Goal: Use online tool/utility: Use online tool/utility

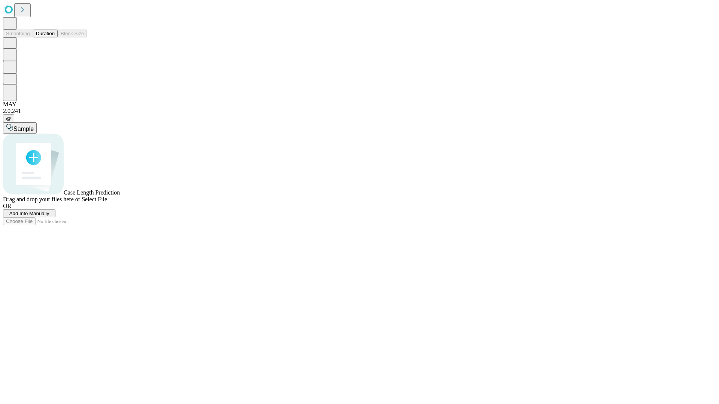
click at [55, 37] on button "Duration" at bounding box center [45, 34] width 25 height 8
click at [107, 203] on span "Select File" at bounding box center [94, 199] width 25 height 6
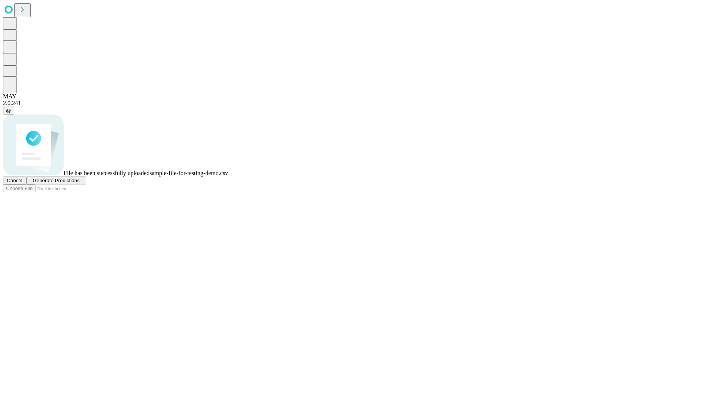
click at [79, 183] on span "Generate Predictions" at bounding box center [56, 181] width 47 height 6
